Goal: Task Accomplishment & Management: Manage account settings

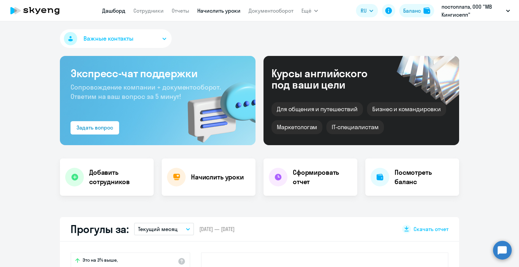
click at [224, 12] on link "Начислить уроки" at bounding box center [218, 10] width 43 height 7
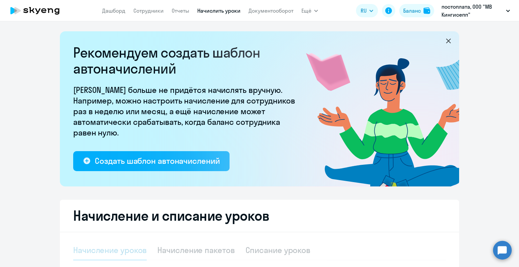
select select "10"
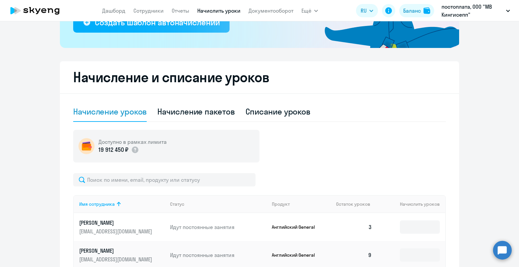
scroll to position [277, 0]
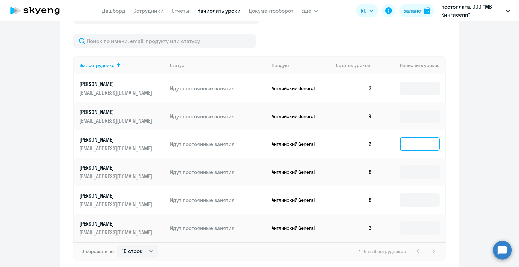
click at [410, 146] on input at bounding box center [420, 144] width 40 height 13
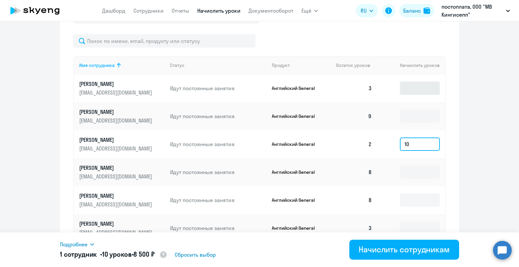
type input "10"
click at [417, 86] on input at bounding box center [420, 88] width 40 height 13
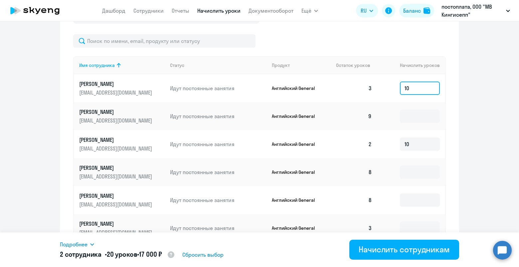
scroll to position [316, 0]
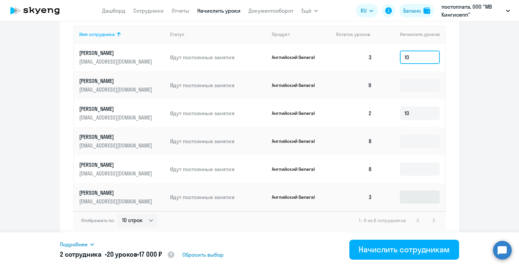
type input "10"
click at [410, 203] on input at bounding box center [420, 196] width 40 height 13
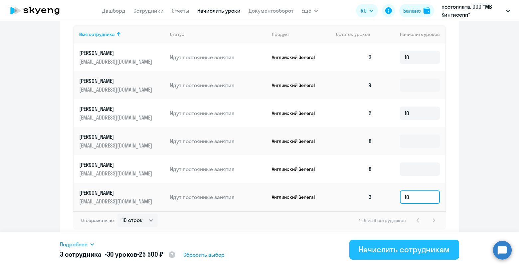
type input "10"
drag, startPoint x: 387, startPoint y: 251, endPoint x: 376, endPoint y: 240, distance: 16.2
click at [388, 251] on div "Начислить сотрудникам" at bounding box center [404, 249] width 91 height 11
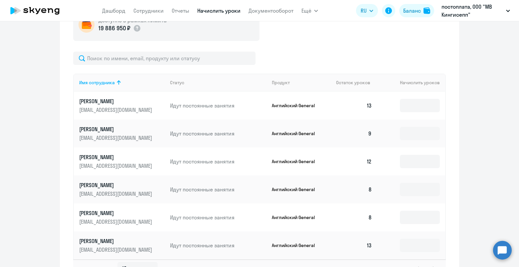
scroll to position [288, 0]
